Goal: Task Accomplishment & Management: Manage account settings

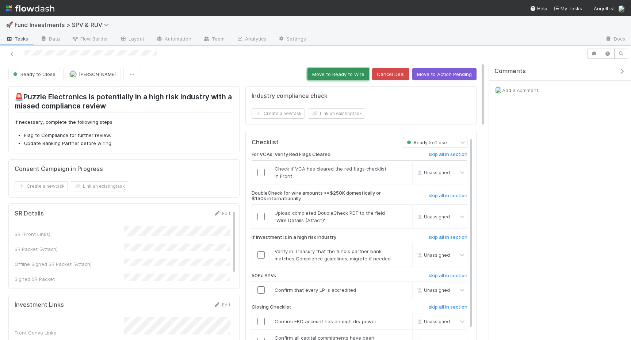
click at [316, 72] on button "Move to Ready to Wire" at bounding box center [339, 74] width 62 height 12
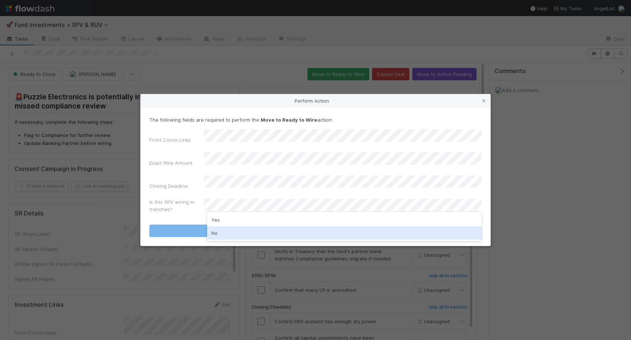
click at [244, 229] on div "No" at bounding box center [344, 232] width 275 height 13
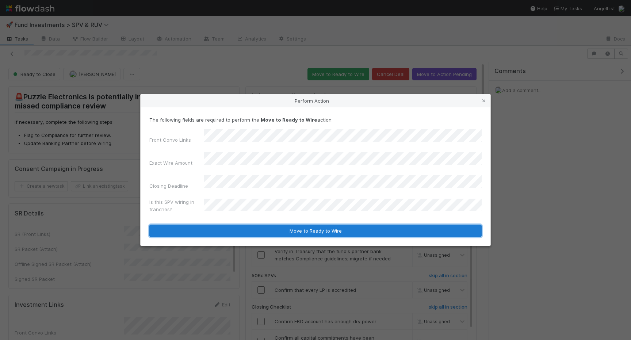
click at [244, 228] on button "Move to Ready to Wire" at bounding box center [315, 231] width 332 height 12
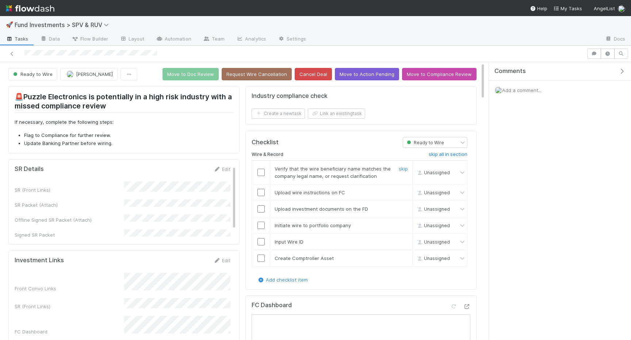
click at [256, 165] on td at bounding box center [261, 172] width 18 height 24
click at [258, 171] on input "checkbox" at bounding box center [261, 172] width 7 height 7
click at [261, 193] on input "checkbox" at bounding box center [261, 192] width 7 height 7
click at [262, 204] on td at bounding box center [261, 209] width 18 height 16
click at [262, 216] on td at bounding box center [261, 209] width 18 height 16
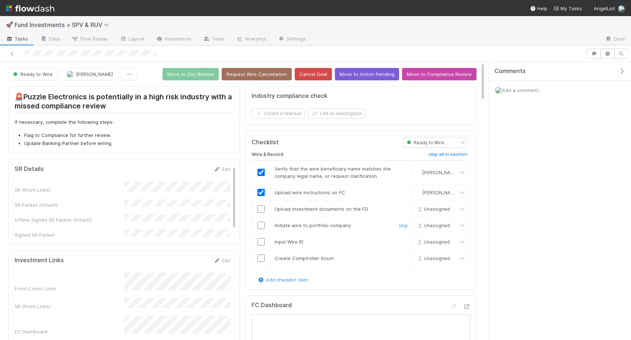
click at [262, 221] on td at bounding box center [261, 225] width 18 height 16
click at [262, 203] on td at bounding box center [261, 209] width 18 height 16
click at [262, 207] on input "checkbox" at bounding box center [261, 208] width 7 height 7
click at [262, 230] on td at bounding box center [261, 225] width 18 height 16
click at [262, 227] on input "checkbox" at bounding box center [261, 225] width 7 height 7
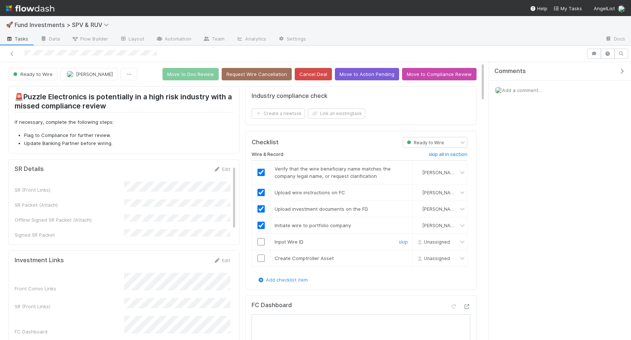
click at [262, 243] on input "checkbox" at bounding box center [261, 241] width 7 height 7
click at [262, 259] on input "checkbox" at bounding box center [261, 258] width 7 height 7
click at [262, 245] on td at bounding box center [261, 241] width 18 height 16
checkbox input "true"
click at [260, 255] on input "checkbox" at bounding box center [261, 258] width 7 height 7
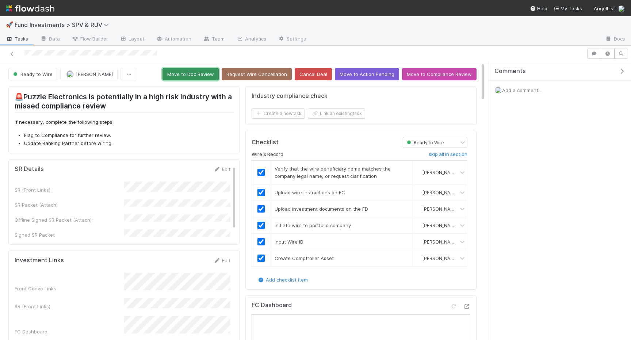
click at [187, 74] on button "Move to Doc Review" at bounding box center [191, 74] width 56 height 12
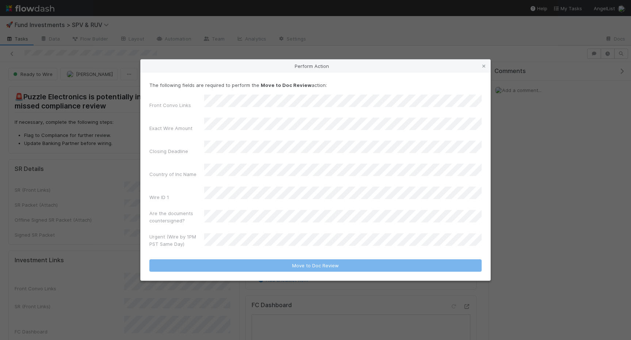
click at [234, 233] on div "Urgent (Wire by 1PM PST Same Day)" at bounding box center [315, 242] width 332 height 18
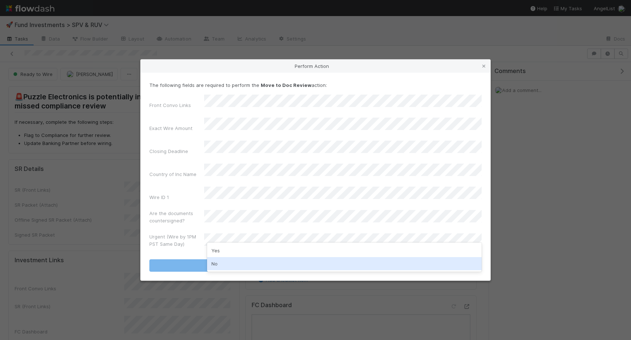
click at [234, 262] on div "No" at bounding box center [344, 263] width 275 height 13
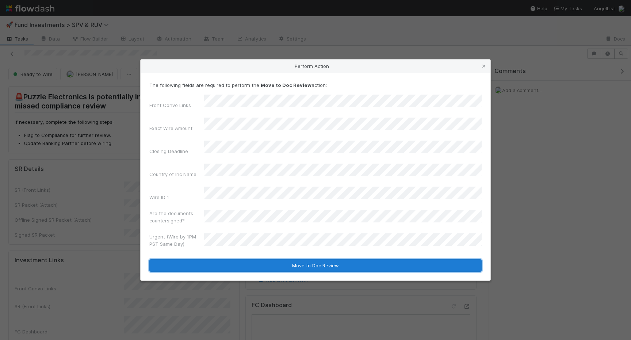
click at [237, 259] on button "Move to Doc Review" at bounding box center [315, 265] width 332 height 12
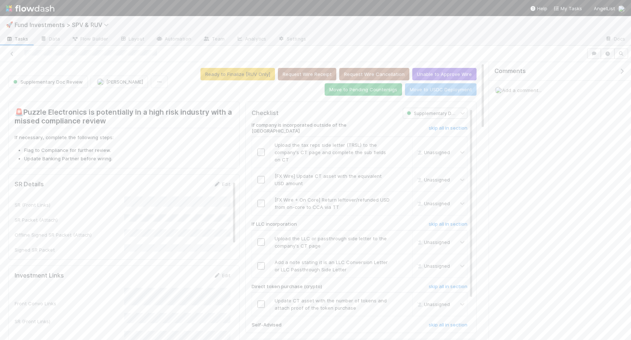
scroll to position [27, 0]
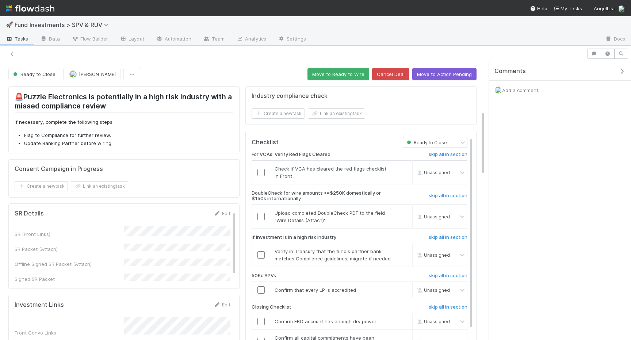
scroll to position [1, 0]
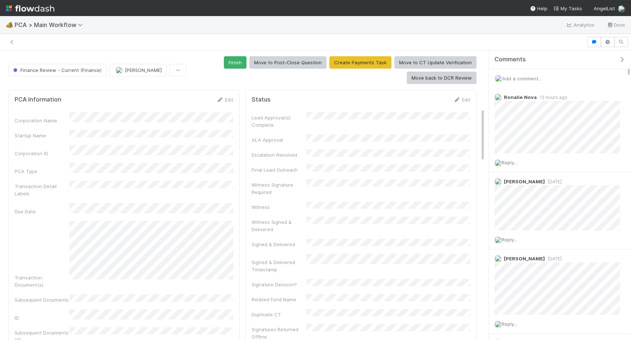
scroll to position [310, 0]
